Goal: Find specific page/section: Find specific page/section

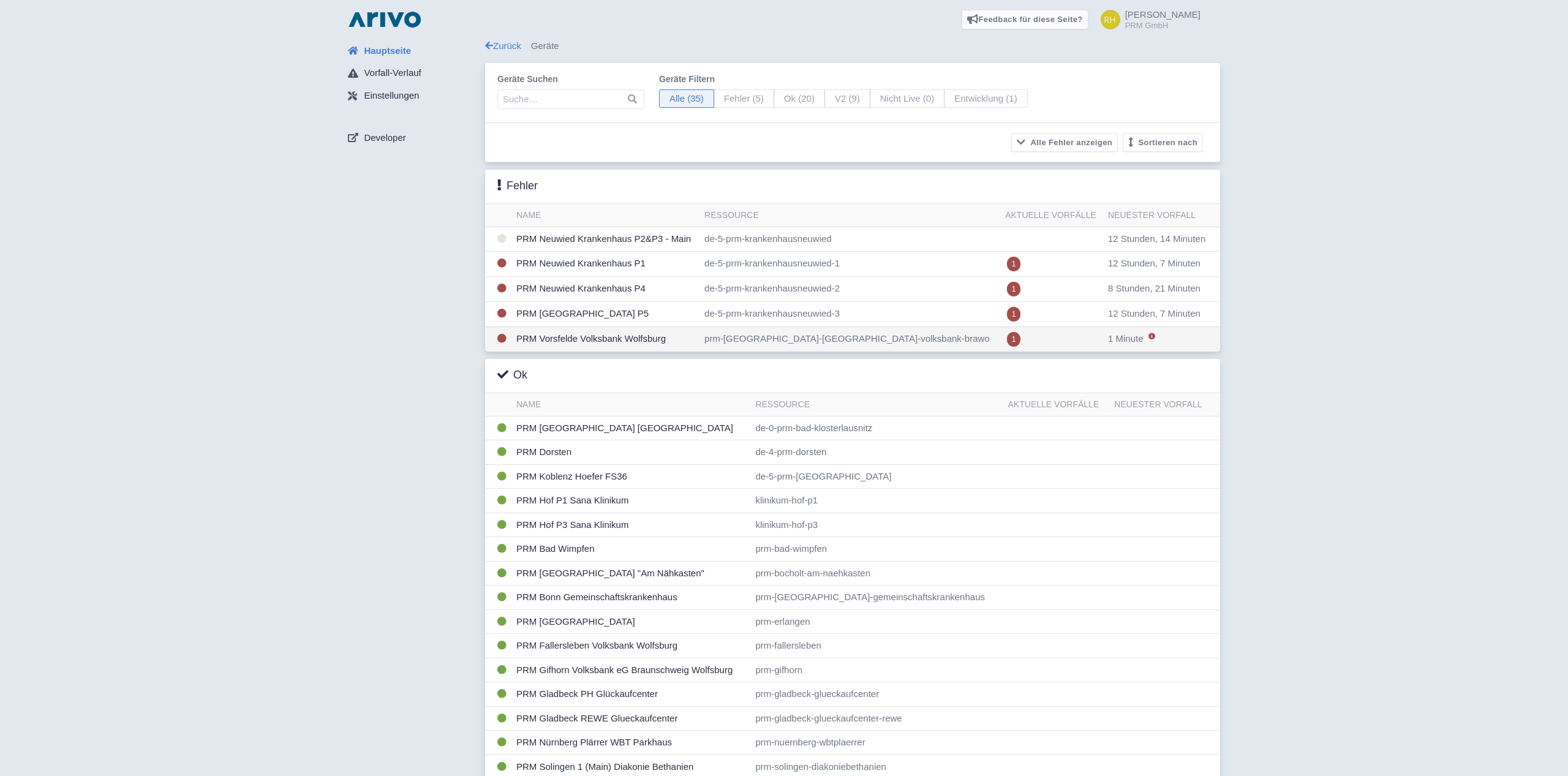
click at [558, 336] on td "PRM Vorsfelde Volksbank Wolfsburg" at bounding box center [605, 339] width 188 height 25
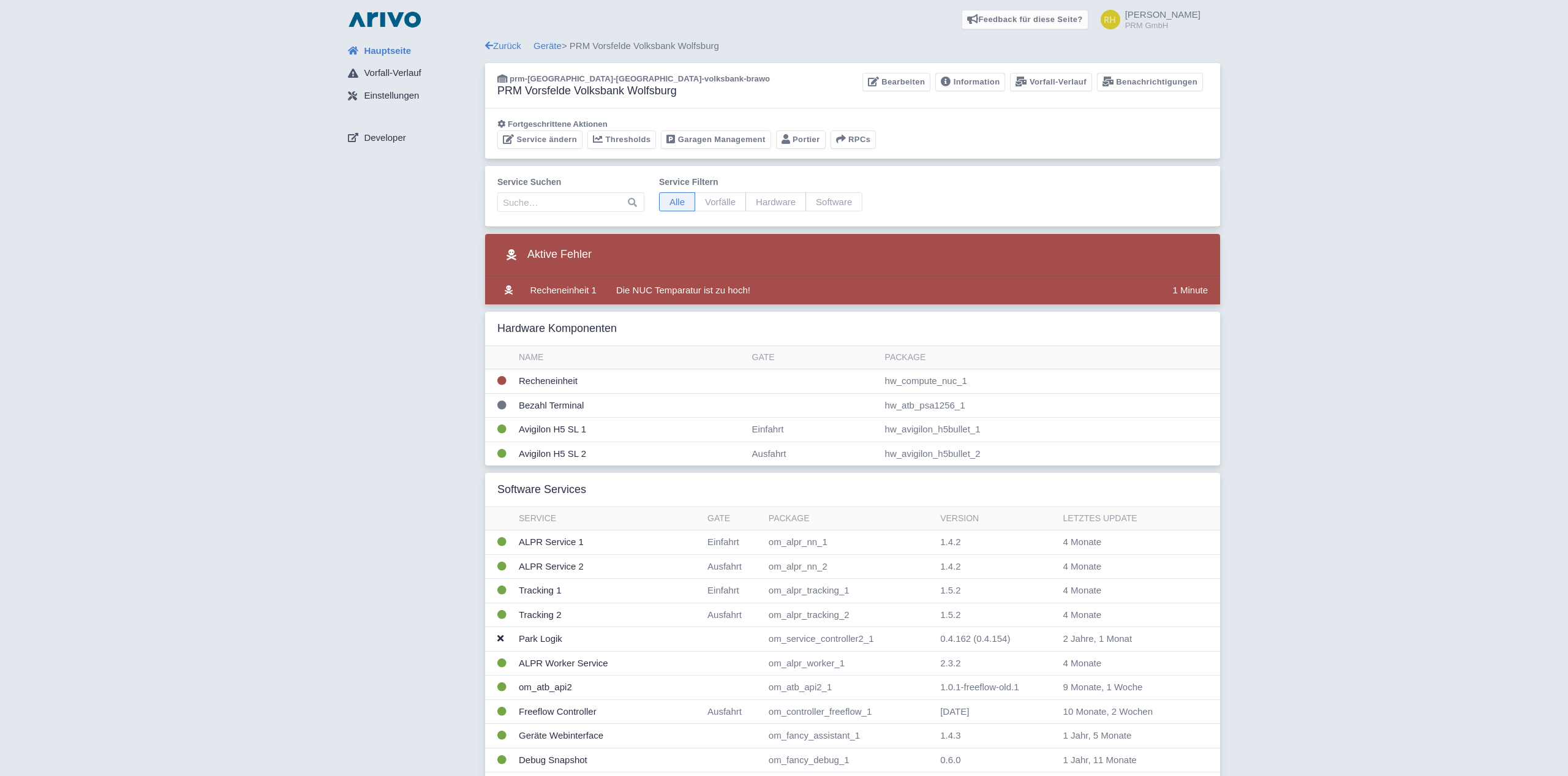
click at [324, 344] on div "Hauptseite Vorfall-Verlauf Einstellungen Developer Zurück Geräte > PRM Vorsfeld…" at bounding box center [784, 602] width 1549 height 1127
click at [379, 21] on img at bounding box center [384, 20] width 78 height 20
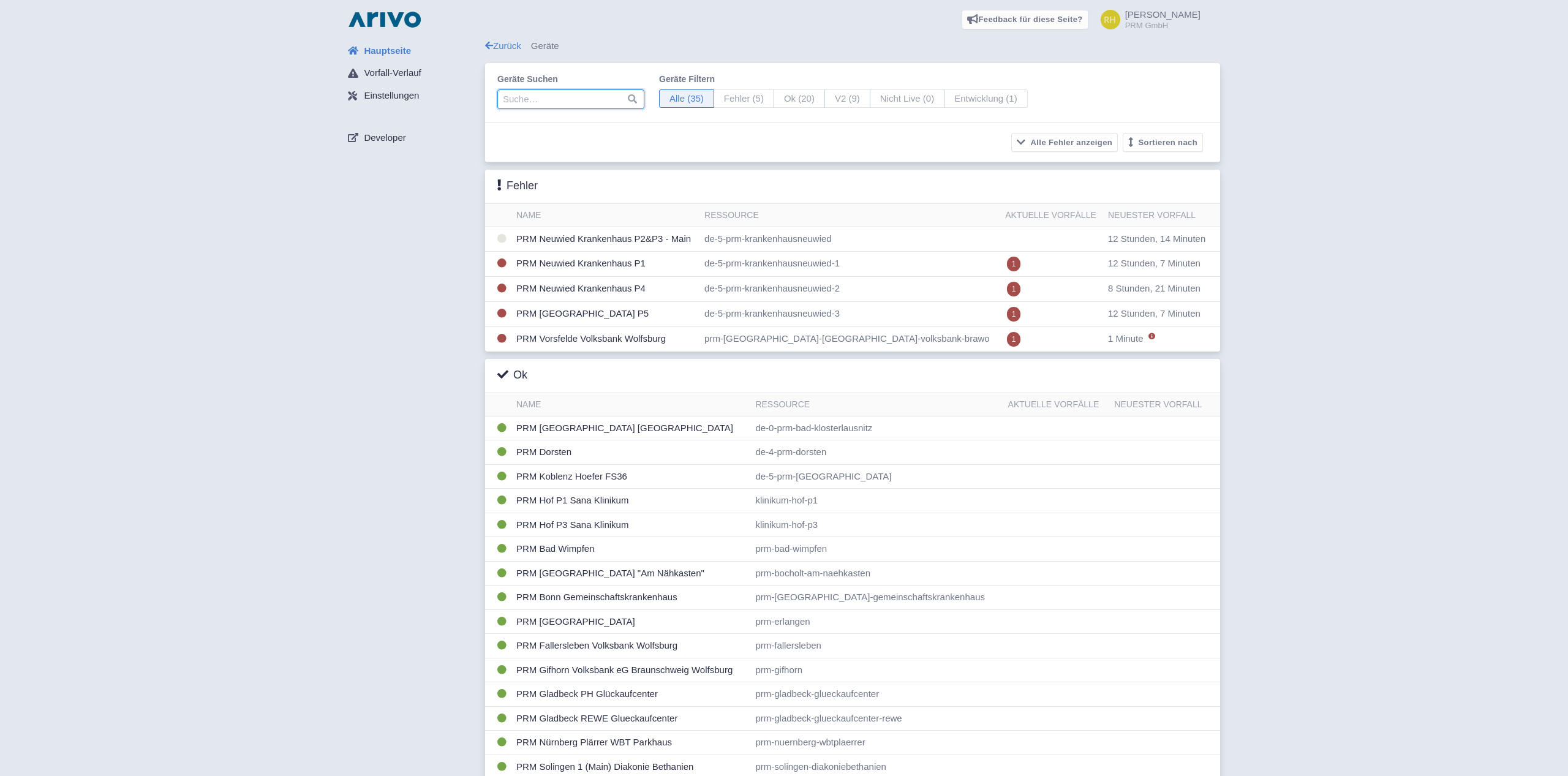
click at [543, 98] on input "search" at bounding box center [570, 99] width 147 height 20
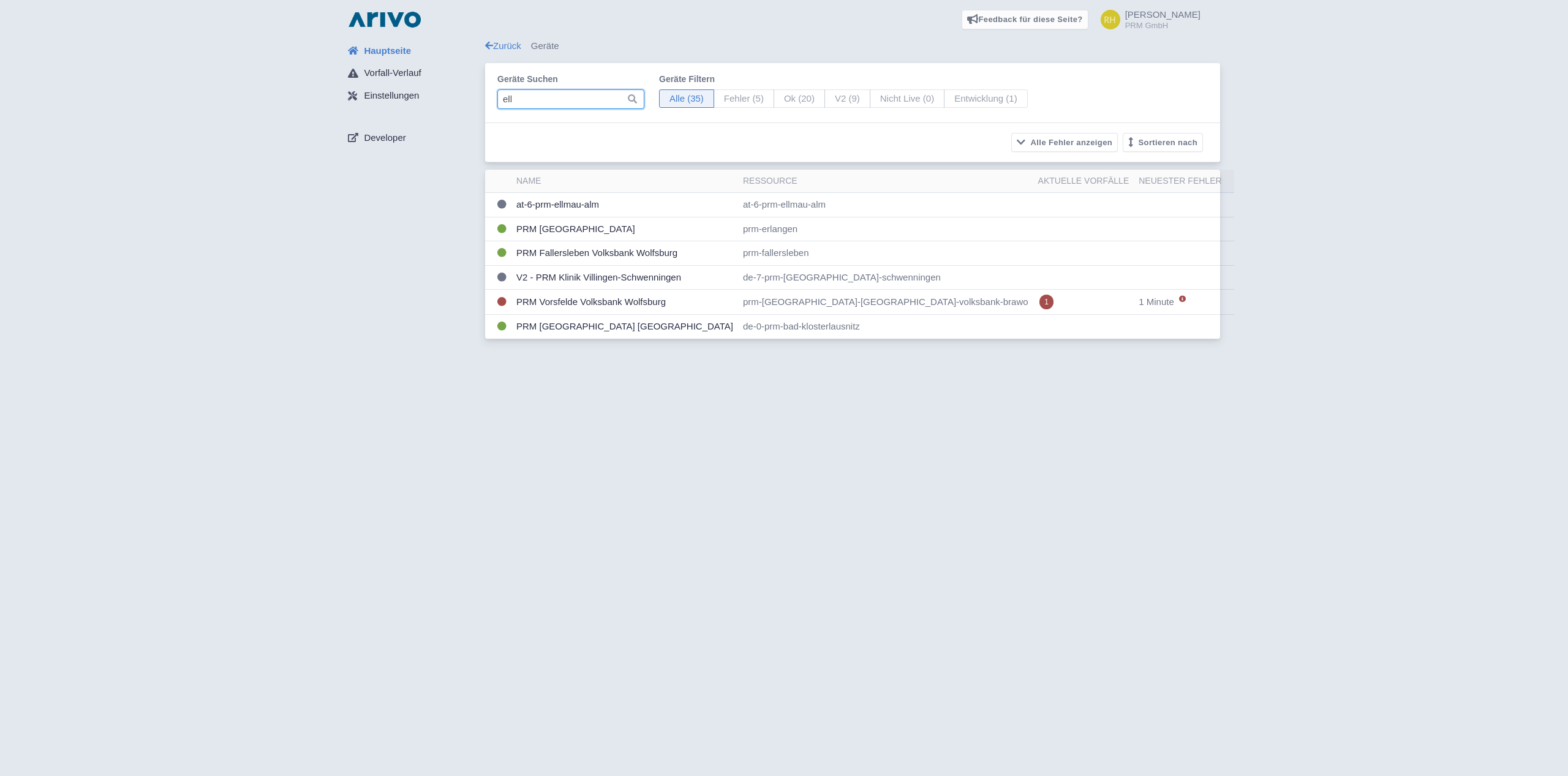
type input "ell"
